Goal: Check status

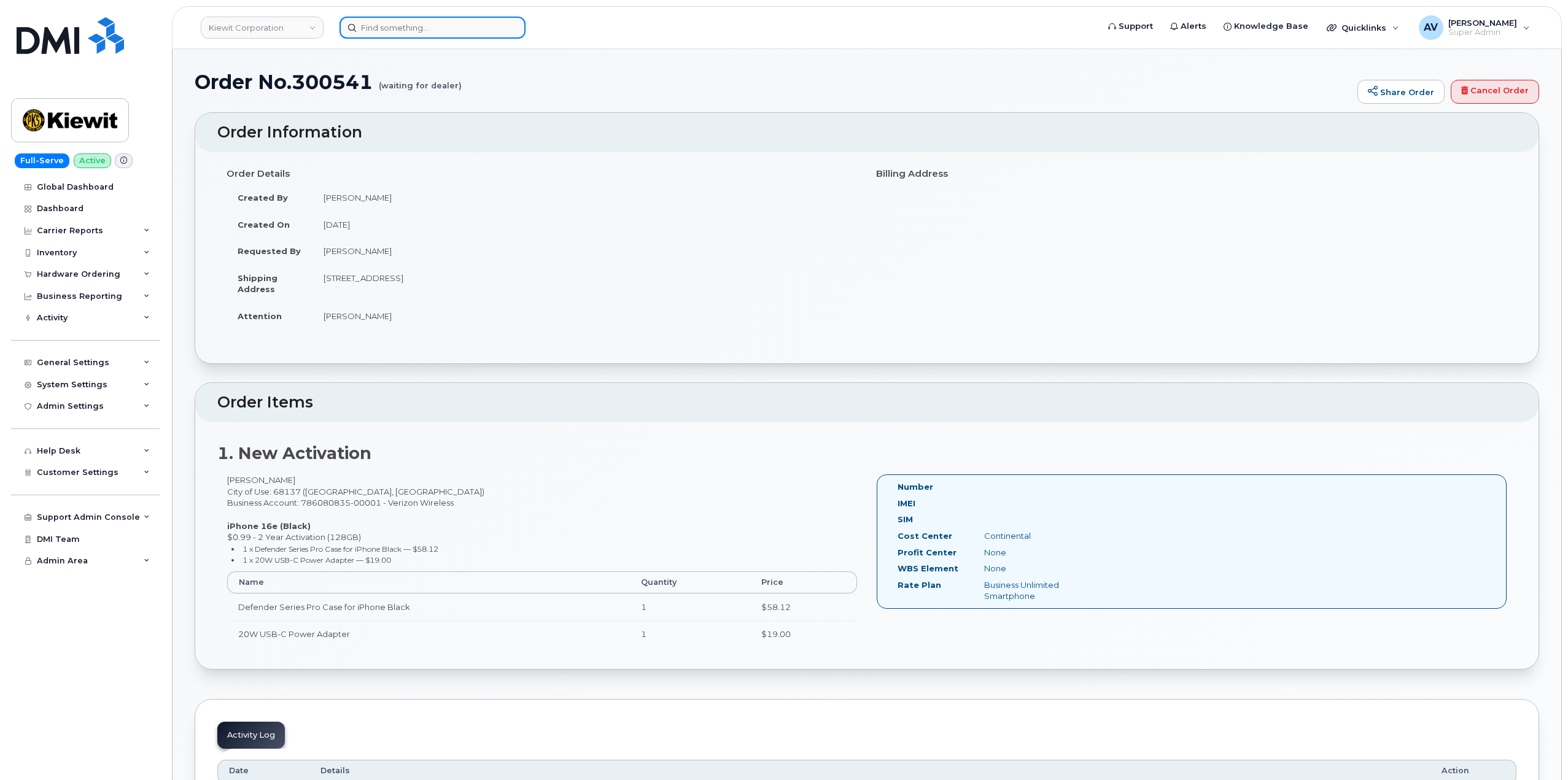
click at [459, 25] on input at bounding box center [432, 27] width 186 height 22
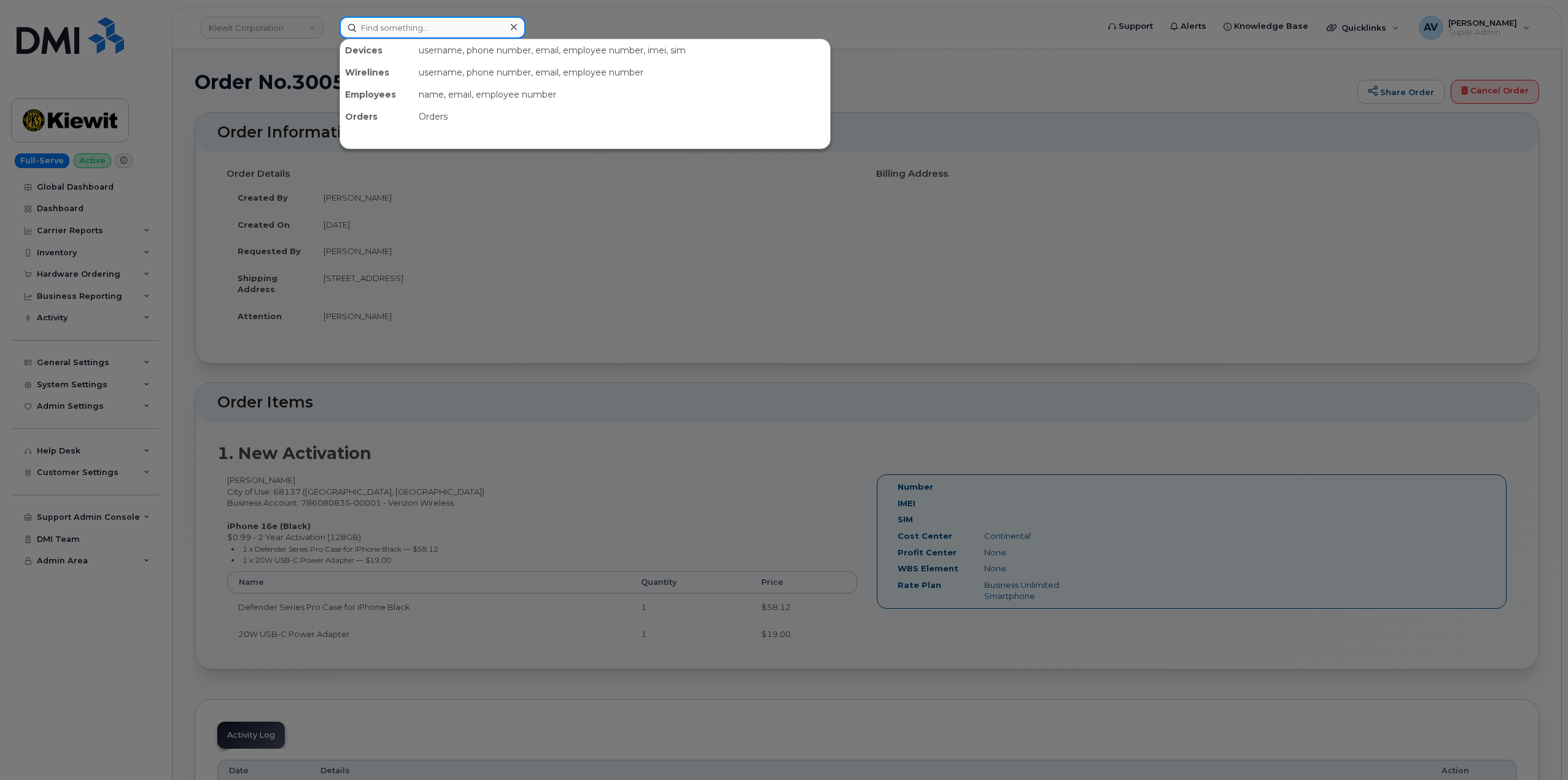
paste input "64256"
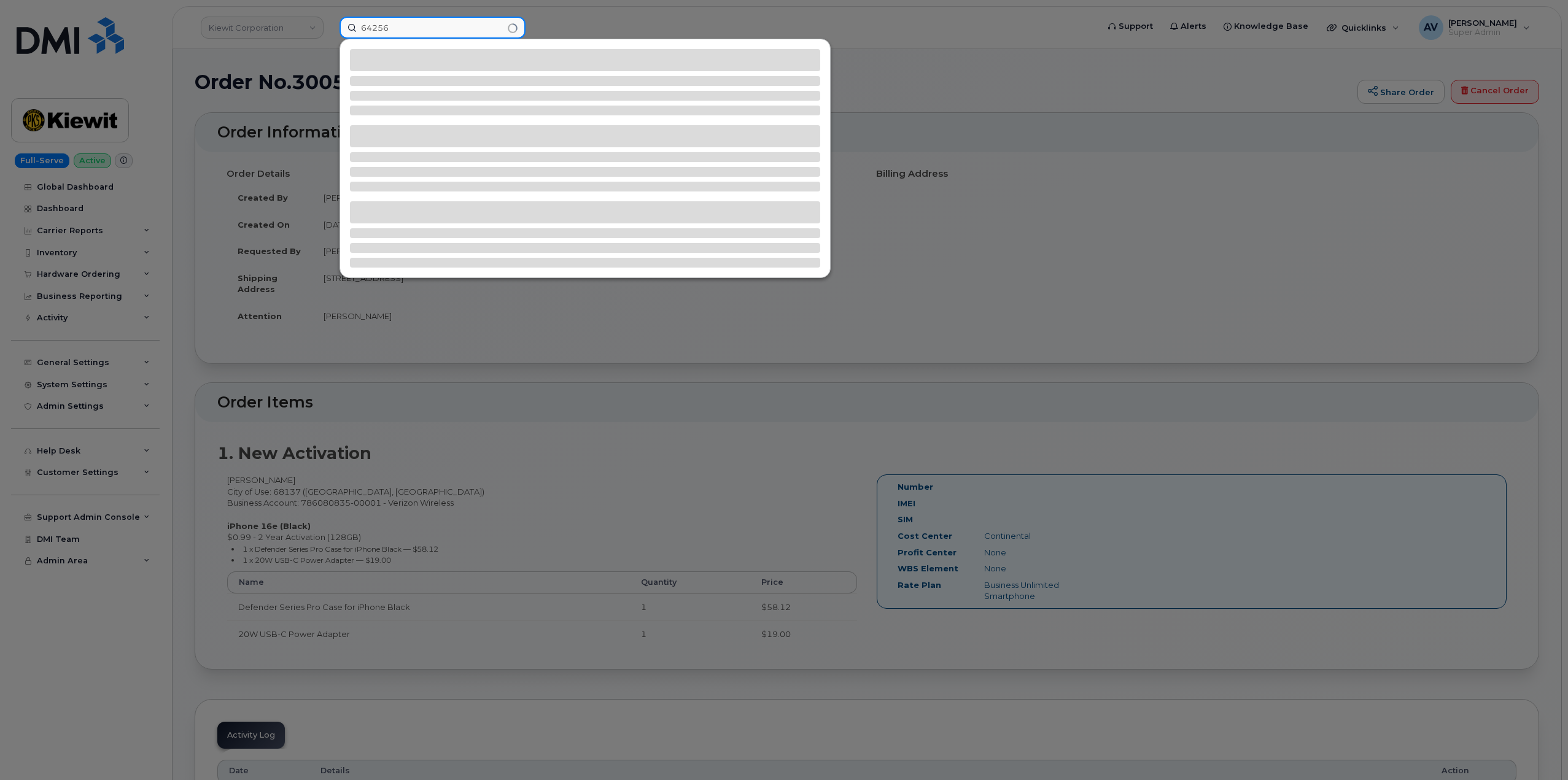
type input "64256"
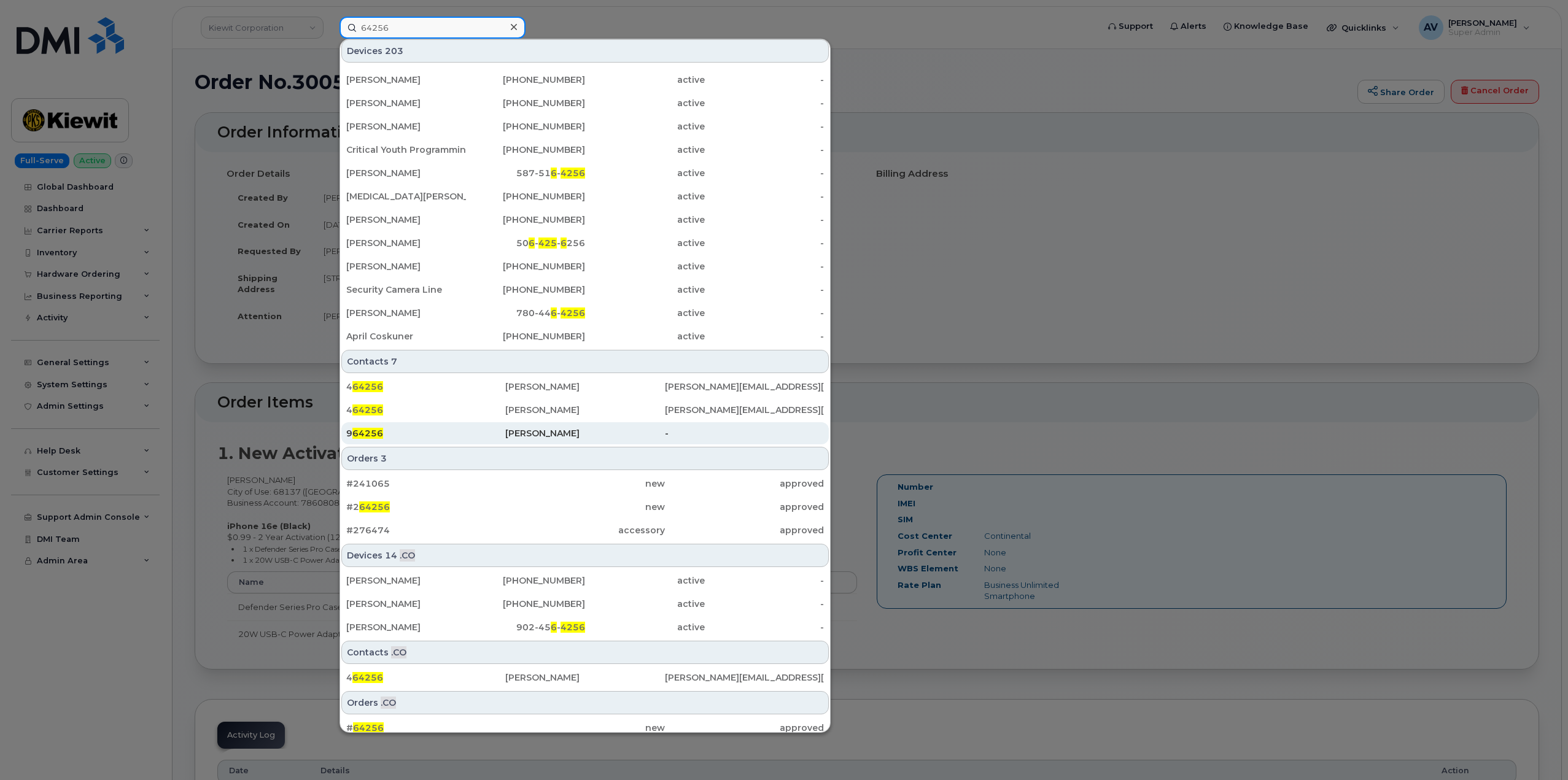
scroll to position [192, 0]
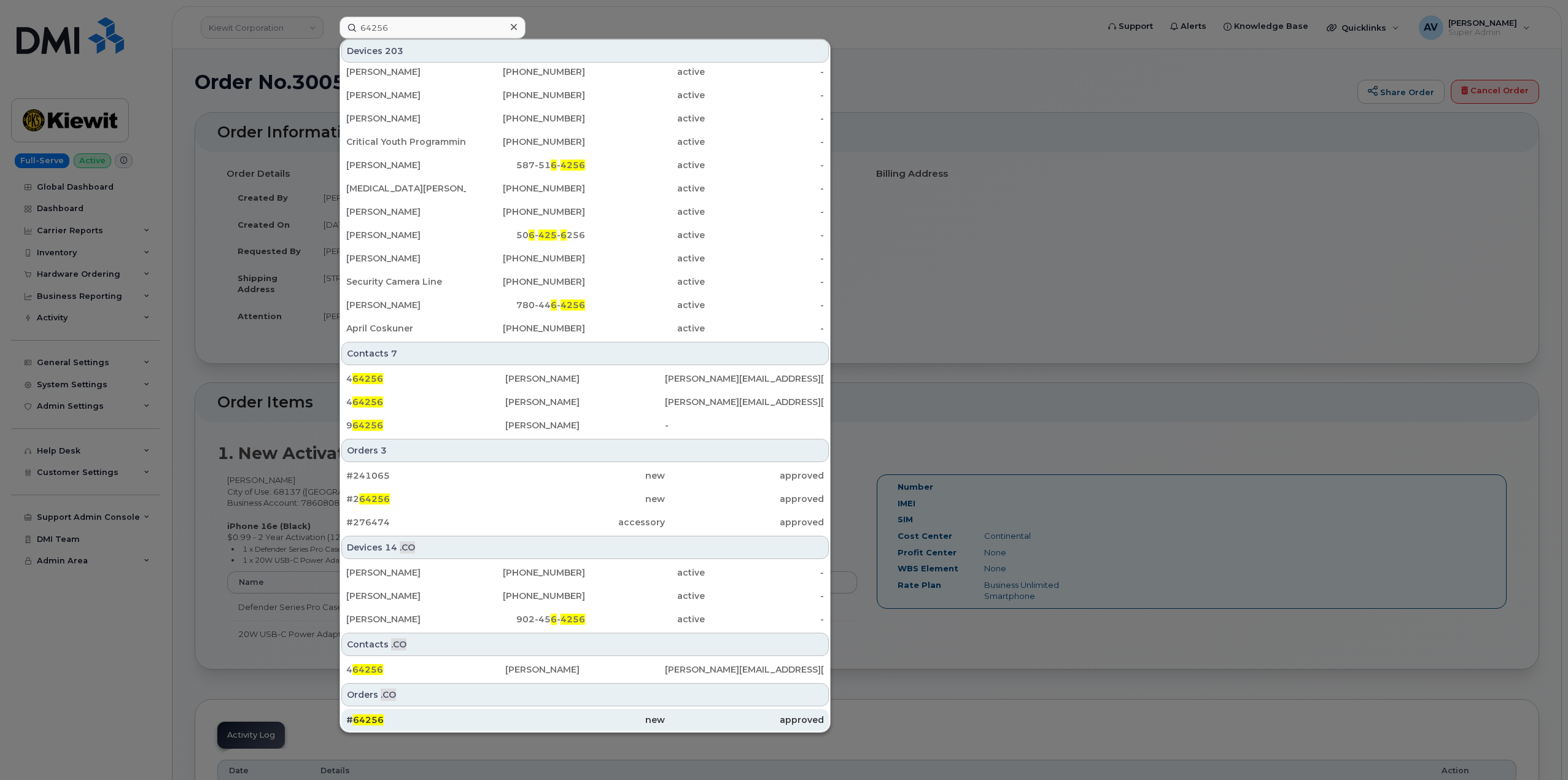
click at [459, 717] on div "# 64256" at bounding box center [426, 720] width 159 height 12
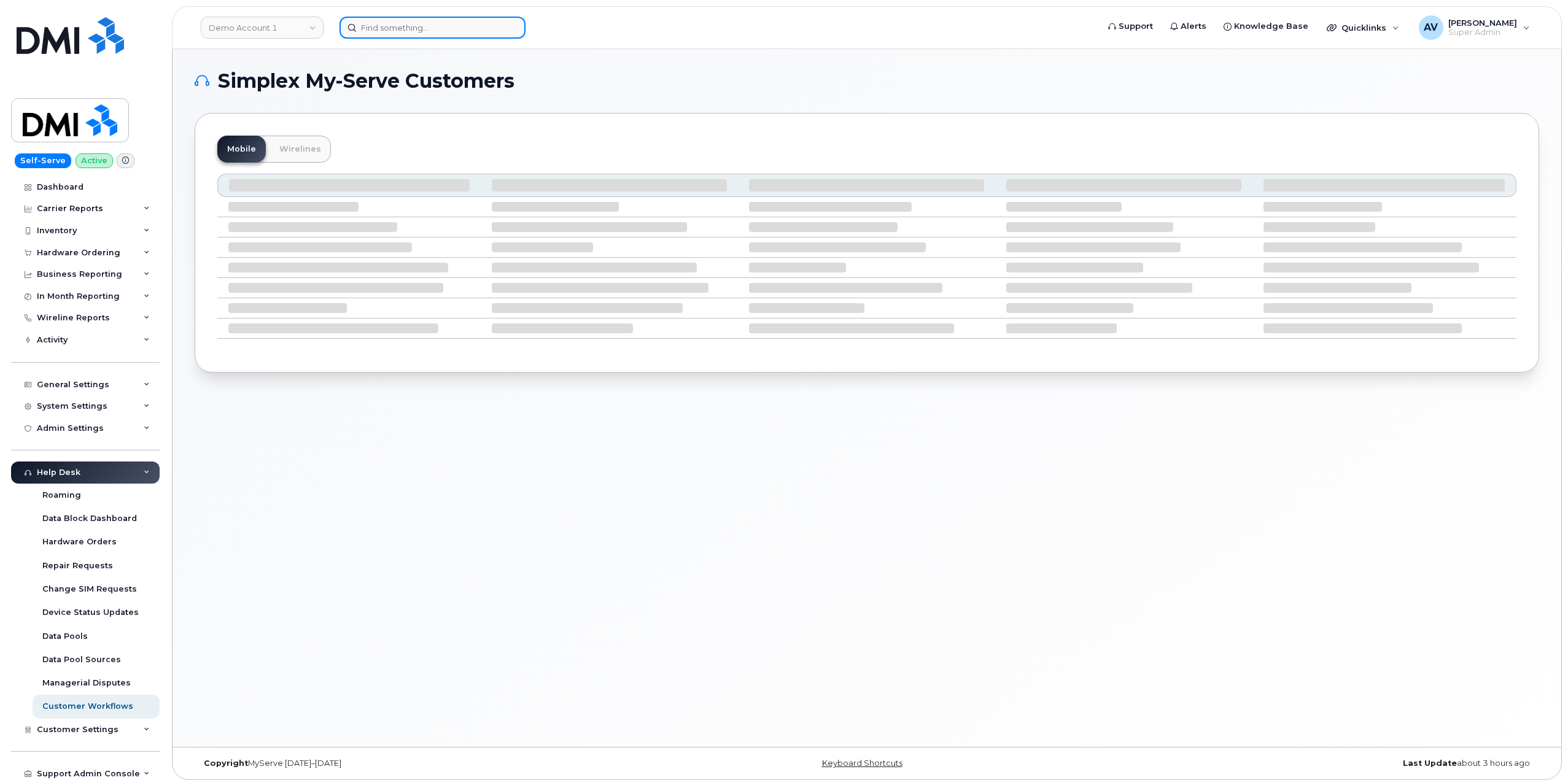
click at [467, 29] on input at bounding box center [432, 27] width 186 height 22
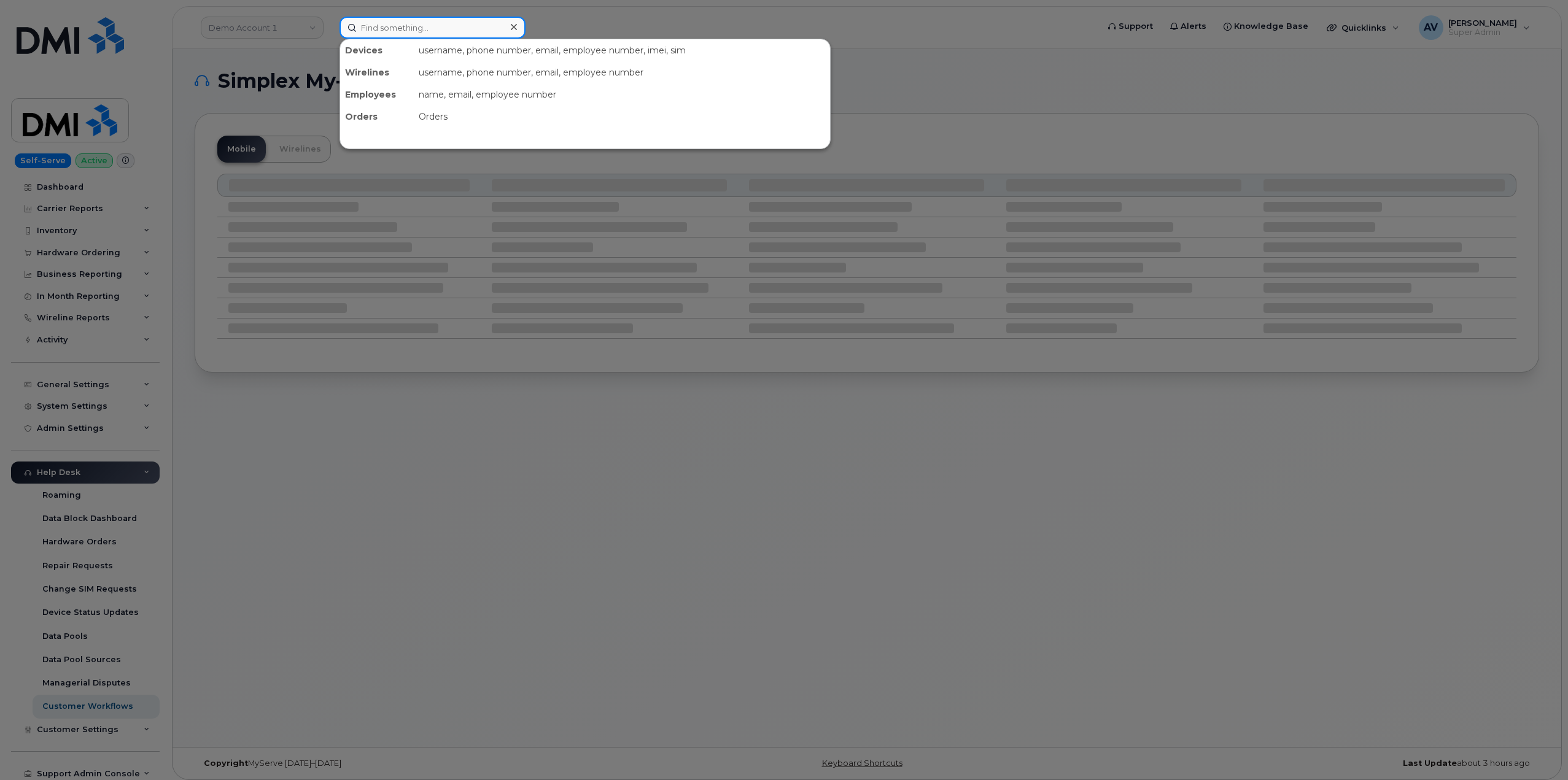
paste input "[PHONE_NUMBER]"
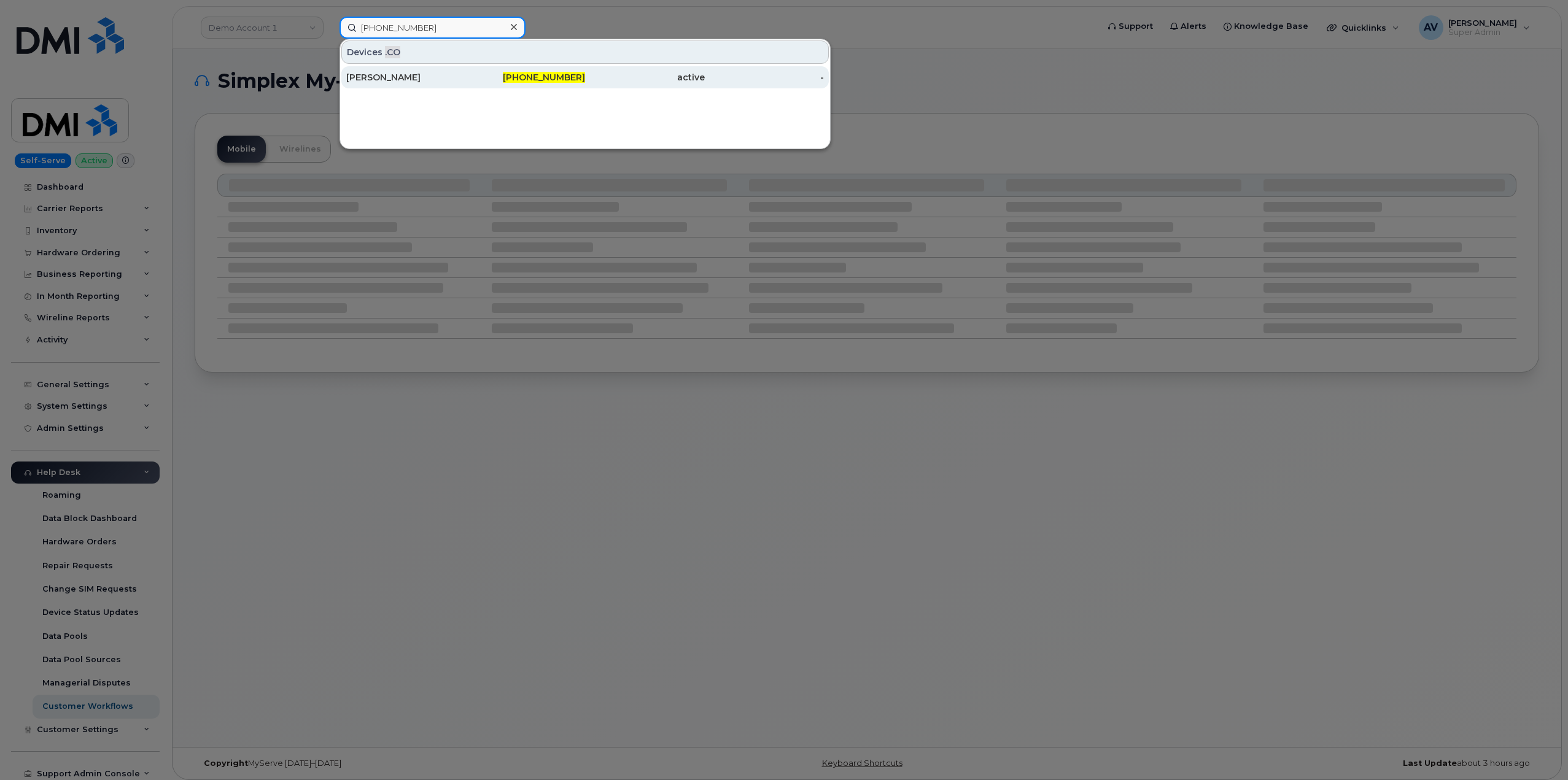
type input "[PHONE_NUMBER]"
click at [487, 80] on div "[PHONE_NUMBER]" at bounding box center [526, 78] width 120 height 12
